Goal: Ask a question

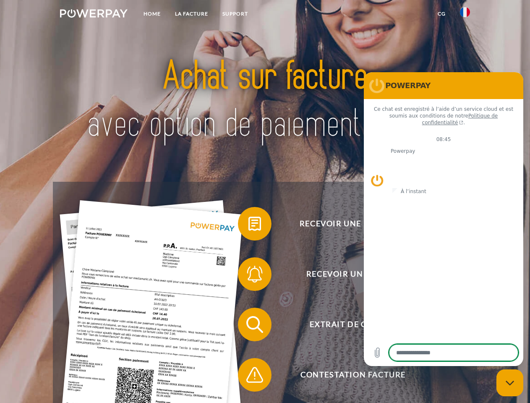
click at [94, 15] on img at bounding box center [94, 13] width 68 height 8
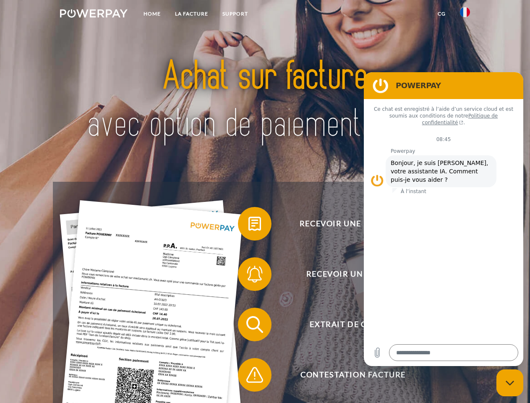
click at [465, 15] on img at bounding box center [465, 12] width 10 height 10
click at [441, 14] on link "CG" at bounding box center [441, 13] width 22 height 15
click at [248, 225] on span at bounding box center [242, 224] width 42 height 42
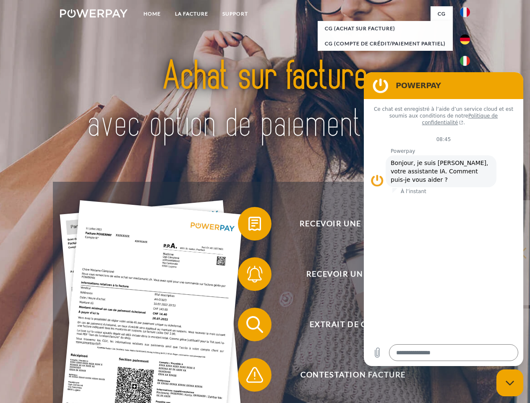
click at [248, 276] on span at bounding box center [242, 274] width 42 height 42
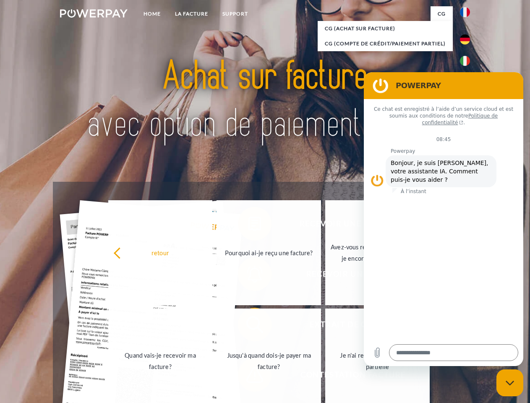
click at [248, 326] on link "Jusqu'à quand dois-je payer ma facture?" at bounding box center [268, 360] width 104 height 105
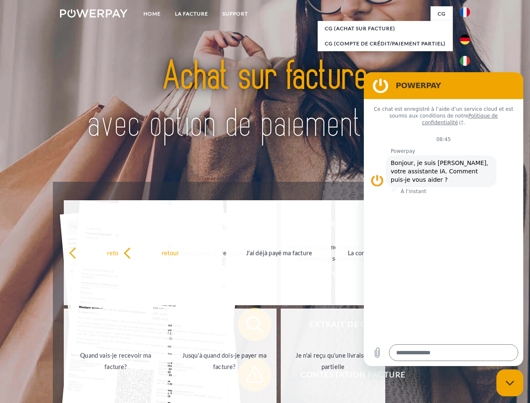
click at [248, 376] on span at bounding box center [242, 375] width 42 height 42
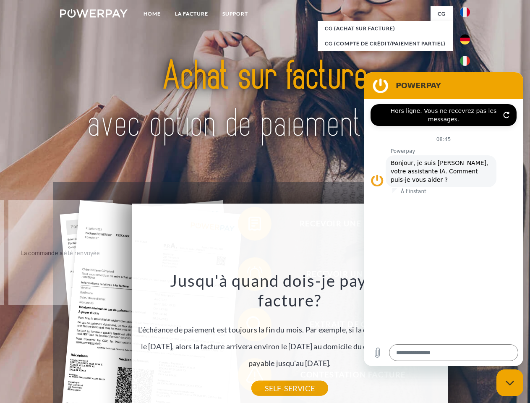
click at [510, 383] on icon "Fermer la fenêtre de messagerie" at bounding box center [510, 382] width 9 height 5
type textarea "*"
